Goal: Task Accomplishment & Management: Complete application form

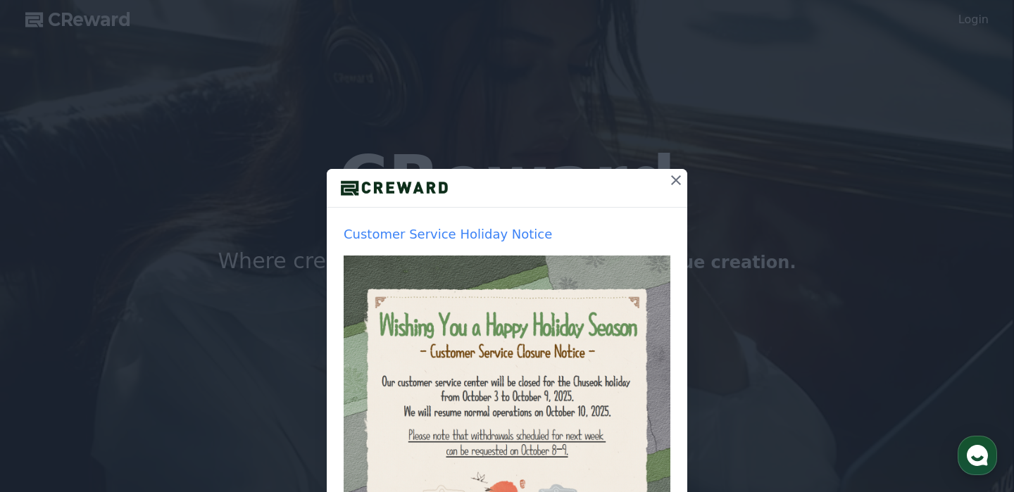
click at [676, 187] on icon at bounding box center [676, 180] width 17 height 17
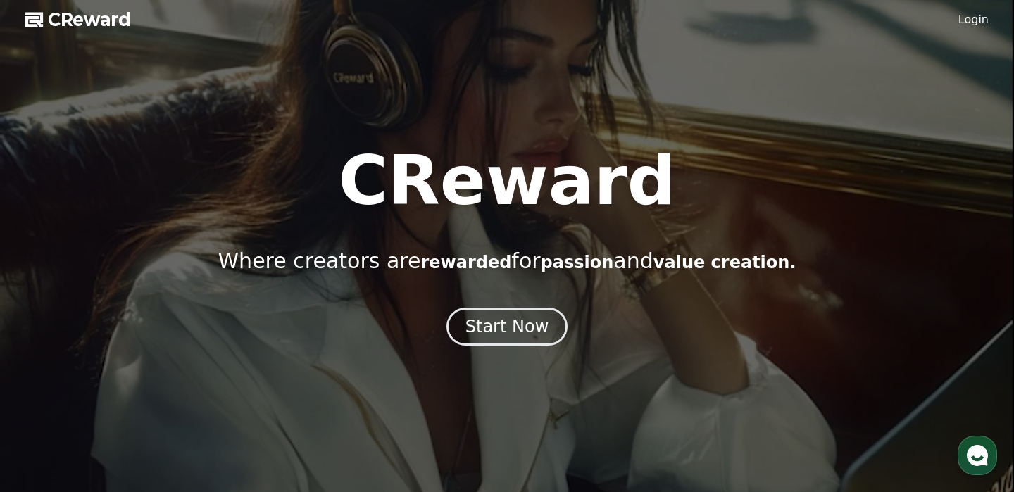
click at [969, 23] on link "Login" at bounding box center [974, 19] width 30 height 17
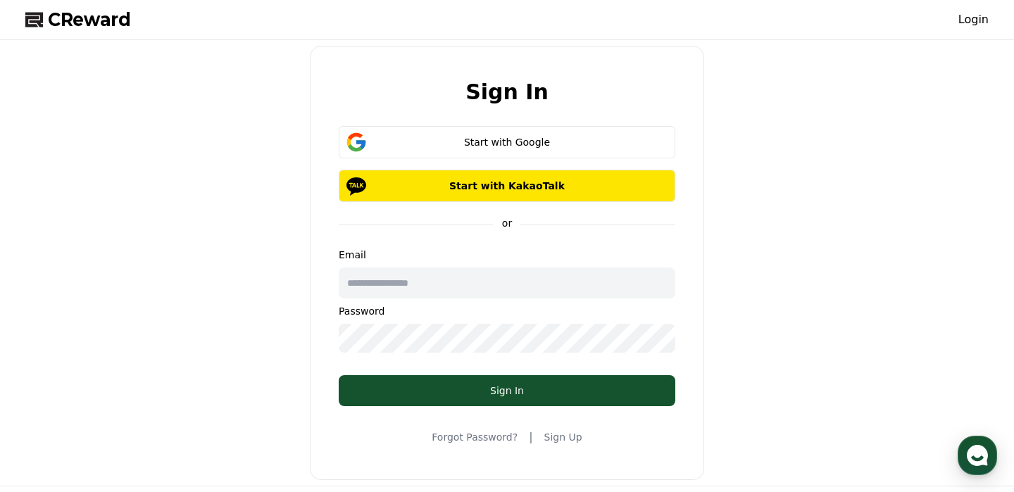
click at [446, 278] on input "text" at bounding box center [507, 283] width 337 height 31
click at [557, 432] on link "Sign Up" at bounding box center [564, 437] width 38 height 14
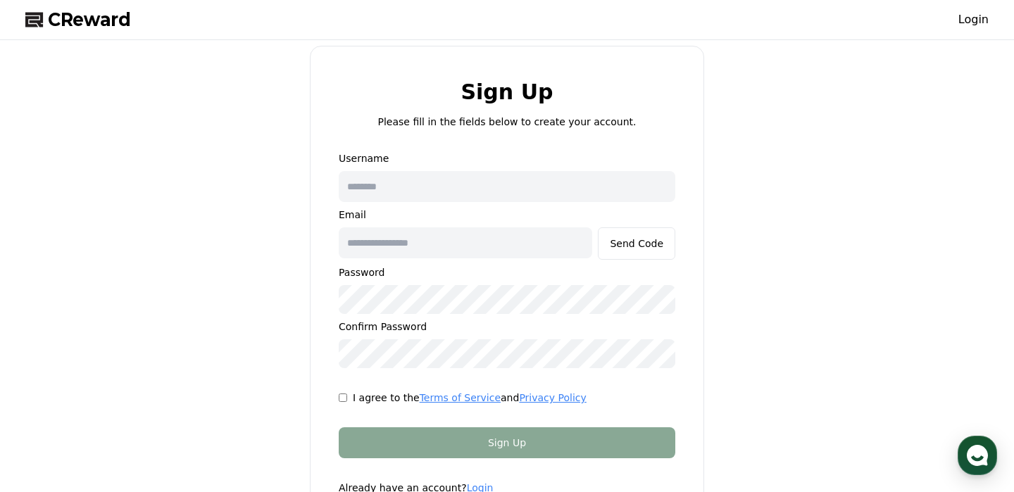
click at [435, 168] on div "Username Email Send Code Password Confirm Password" at bounding box center [507, 259] width 337 height 217
click at [431, 192] on input "text" at bounding box center [507, 186] width 337 height 31
type input "*"
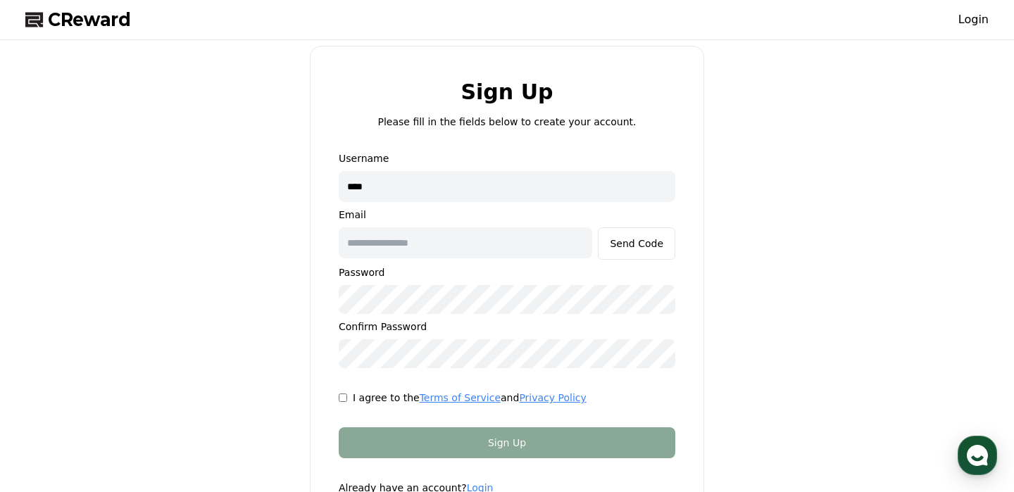
type input "****"
drag, startPoint x: 431, startPoint y: 192, endPoint x: 431, endPoint y: 240, distance: 47.2
click at [431, 240] on input "text" at bounding box center [466, 243] width 254 height 31
type input "**********"
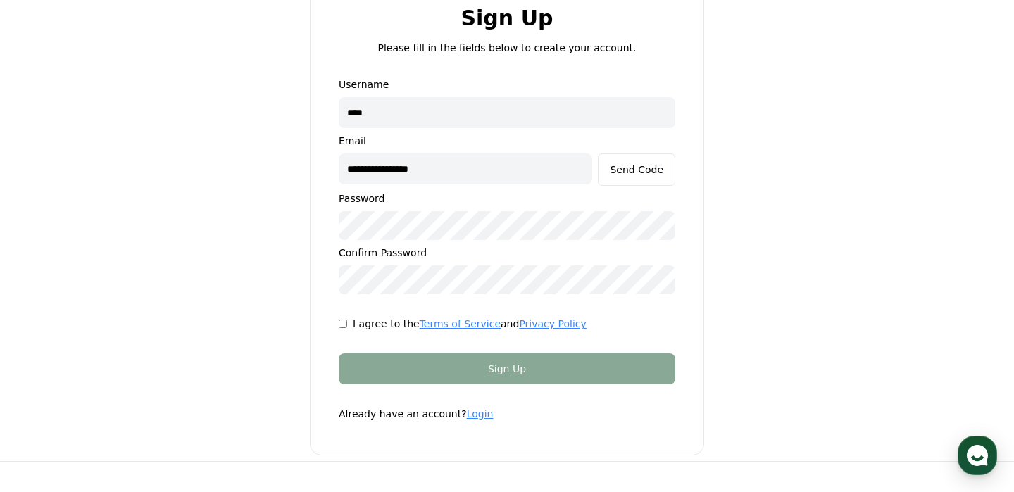
scroll to position [77, 0]
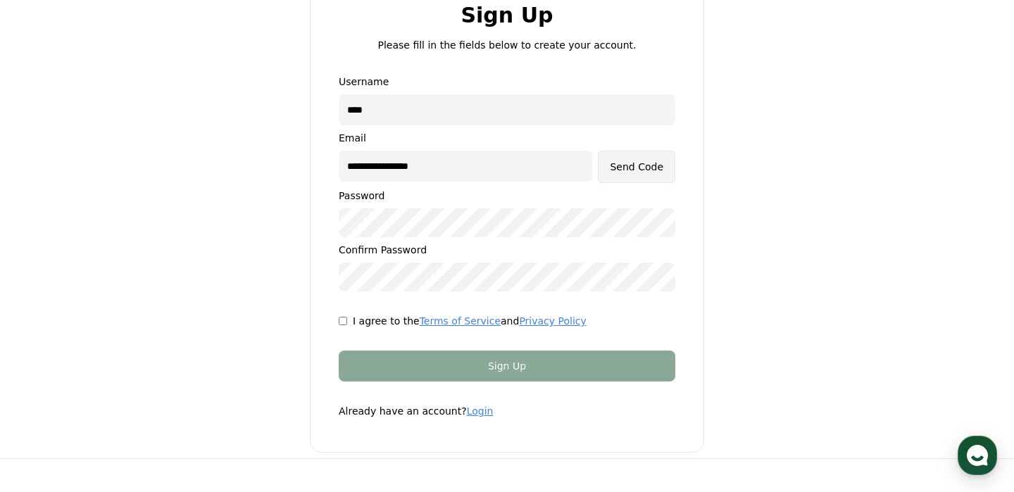
click at [616, 169] on div "Send Code" at bounding box center [637, 167] width 54 height 14
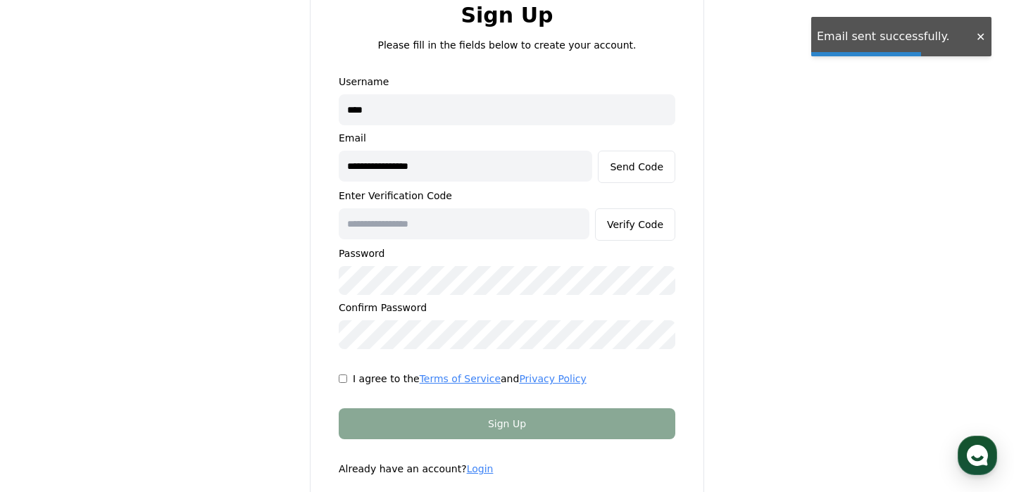
click at [508, 234] on input "text" at bounding box center [464, 224] width 251 height 31
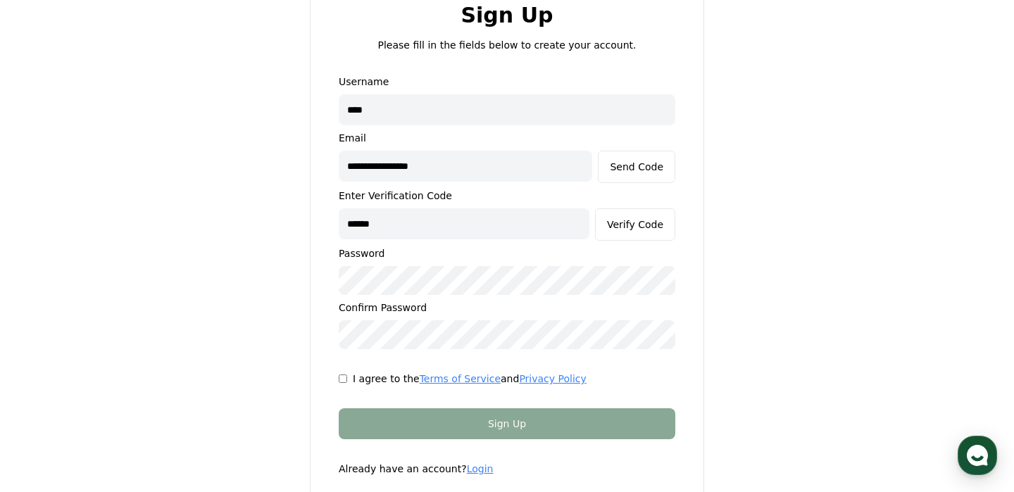
type input "******"
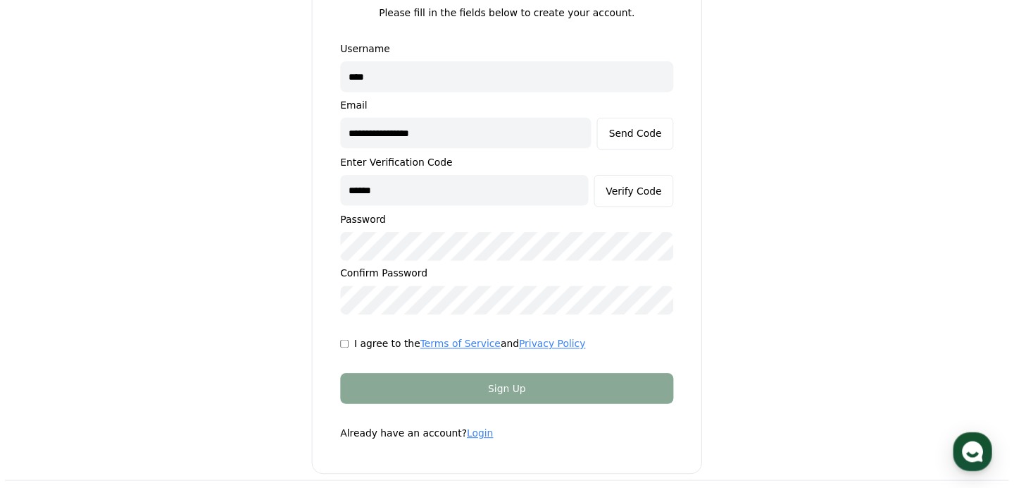
scroll to position [104, 0]
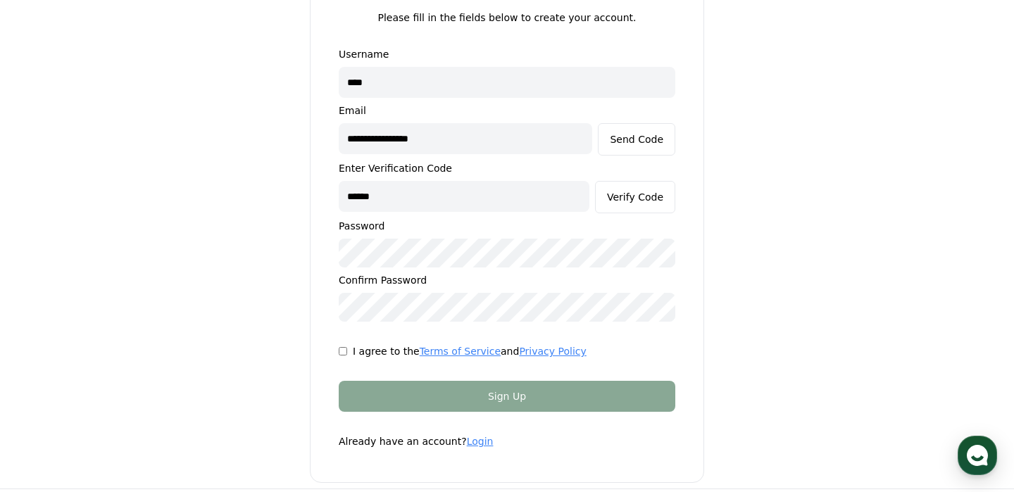
click at [352, 356] on div "I agree to the Terms of Service and Privacy Policy" at bounding box center [507, 351] width 337 height 14
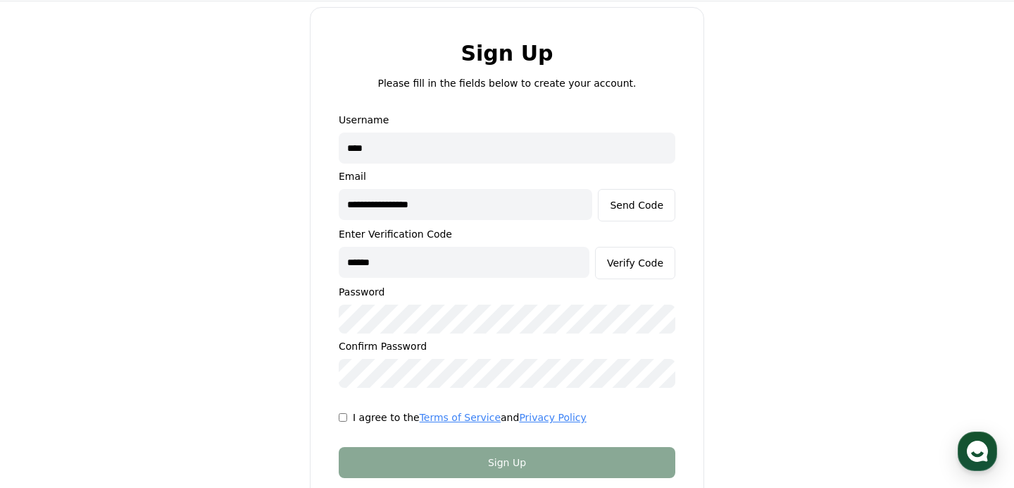
scroll to position [39, 0]
